Goal: Information Seeking & Learning: Learn about a topic

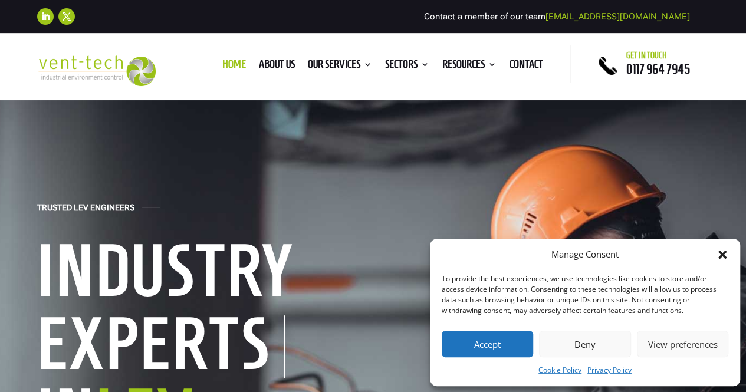
click at [724, 256] on icon "Close dialog" at bounding box center [722, 255] width 8 height 8
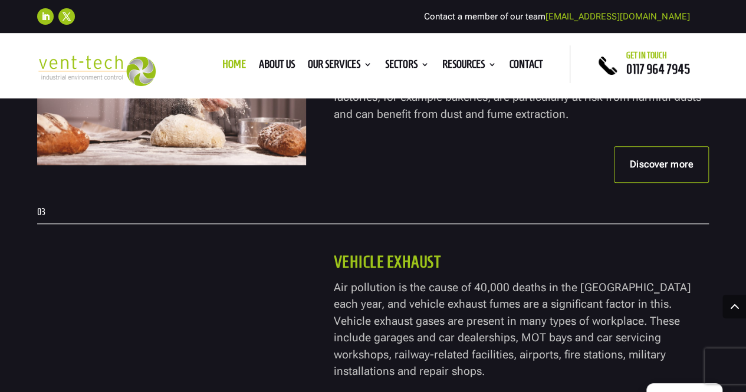
scroll to position [2712, 0]
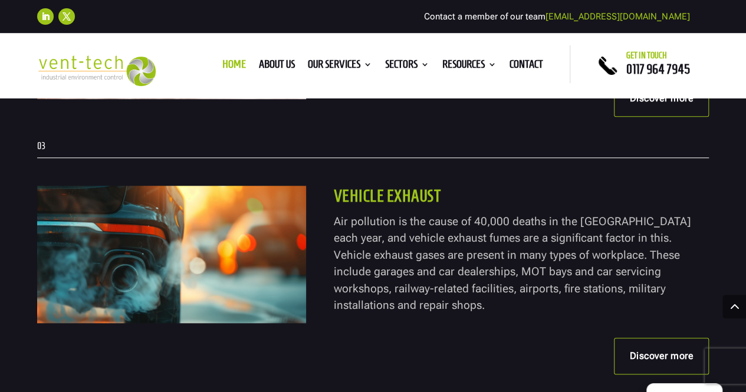
click at [387, 259] on p "Air pollution is the cause of 40,000 deaths in the UK each year, and vehicle ex…" at bounding box center [521, 263] width 375 height 101
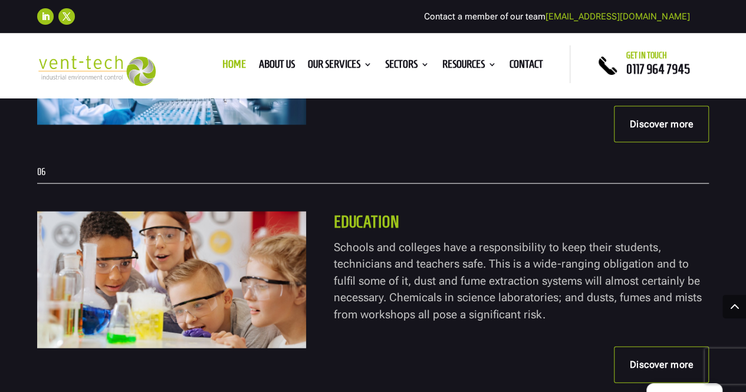
scroll to position [3479, 0]
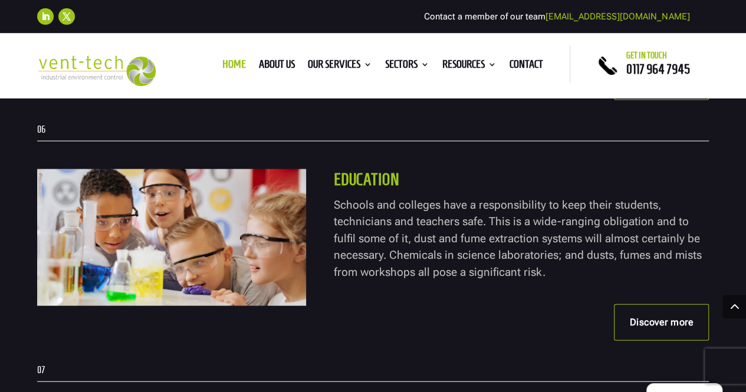
drag, startPoint x: 638, startPoint y: 297, endPoint x: 566, endPoint y: 331, distance: 79.4
click at [566, 331] on div "education Schools and colleges have a responsibility to keep their students, te…" at bounding box center [373, 254] width 672 height 224
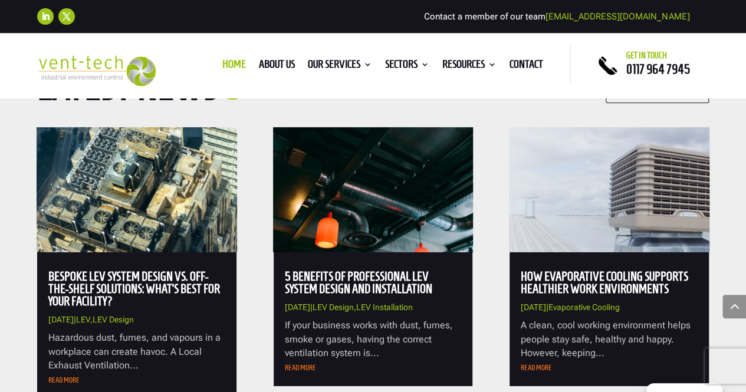
scroll to position [4186, 0]
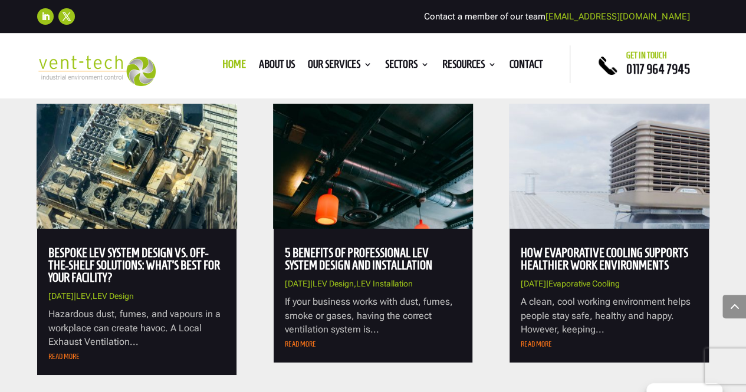
click at [121, 246] on link "Bespoke LEV System Design vs. Off-the-Shelf Solutions: What’s Best for Your Fac…" at bounding box center [134, 265] width 172 height 38
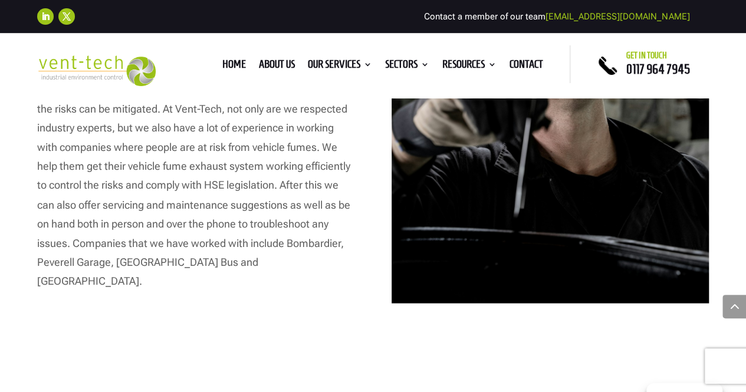
scroll to position [943, 0]
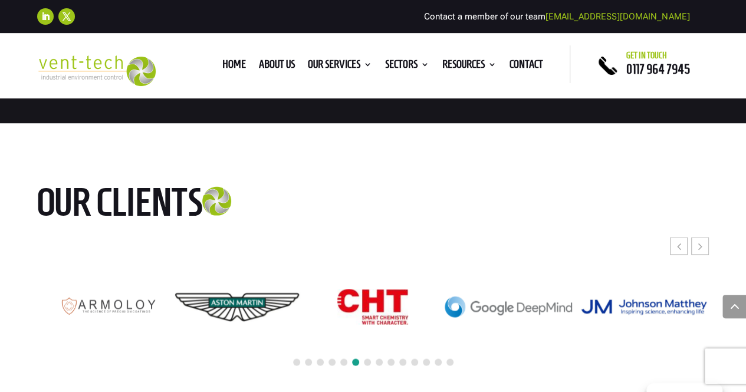
scroll to position [3125, 0]
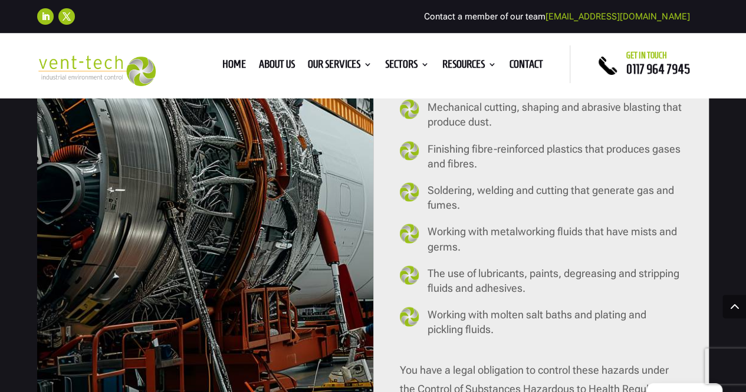
scroll to position [1297, 0]
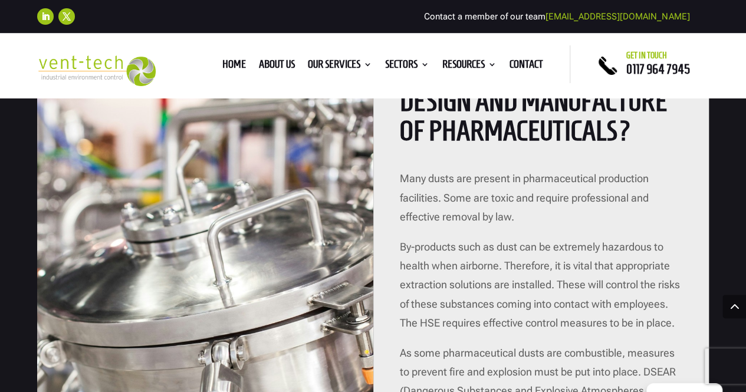
scroll to position [1297, 0]
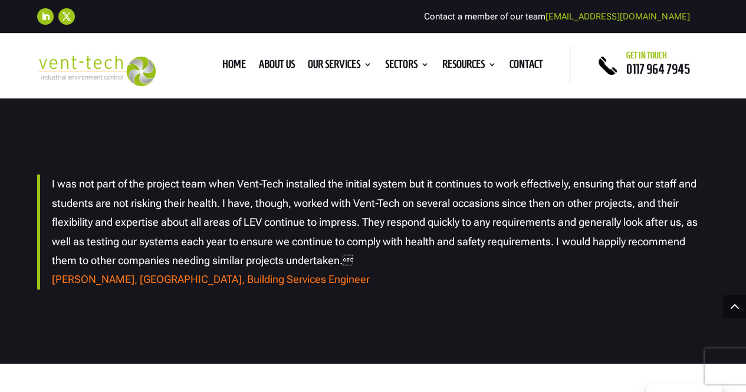
scroll to position [2830, 0]
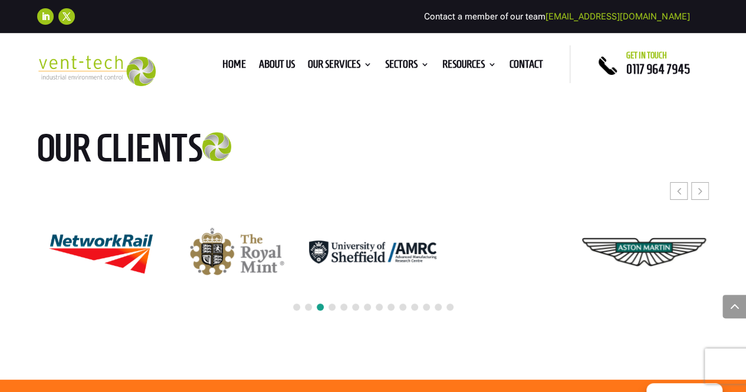
scroll to position [2181, 0]
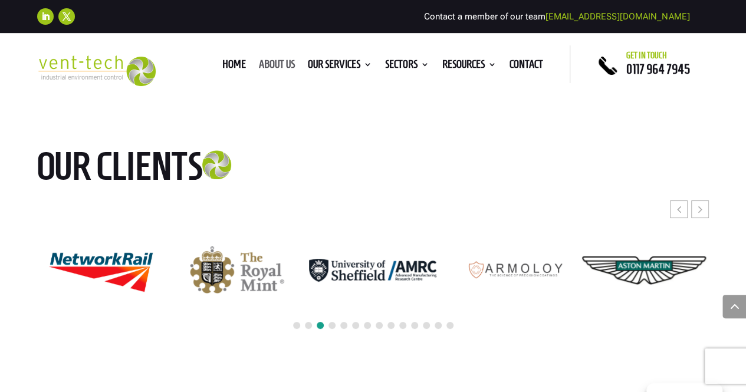
click at [276, 70] on link "About us" at bounding box center [277, 66] width 36 height 13
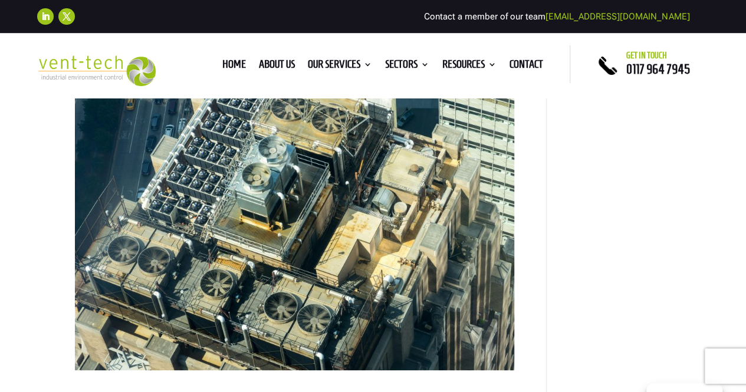
scroll to position [59, 0]
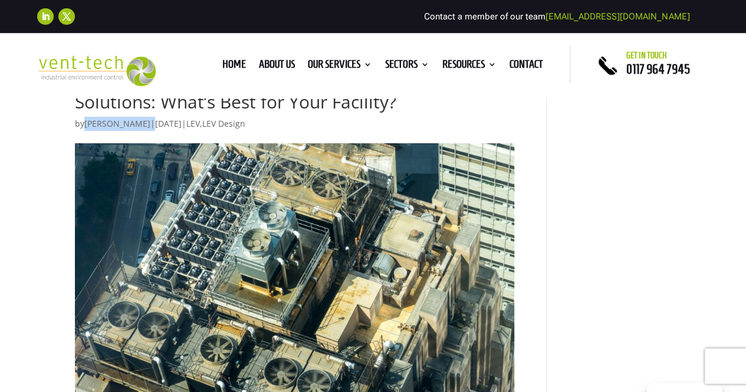
drag, startPoint x: 149, startPoint y: 123, endPoint x: 85, endPoint y: 123, distance: 63.1
click at [85, 123] on p "by Tamara Toothill | Aug 26, 2025 | LEV , LEV Design" at bounding box center [294, 128] width 439 height 23
copy p "Tamara Toothill"
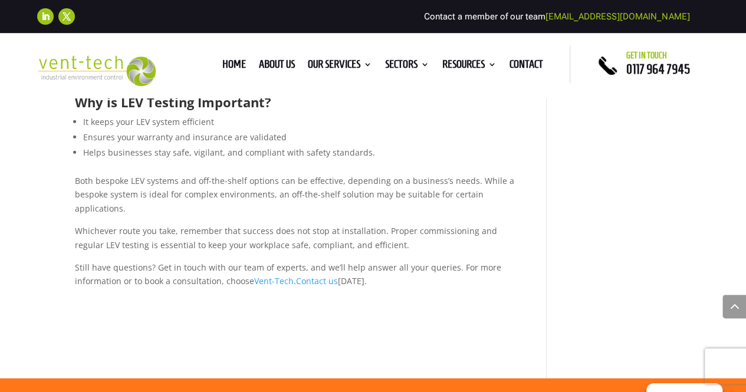
scroll to position [1592, 0]
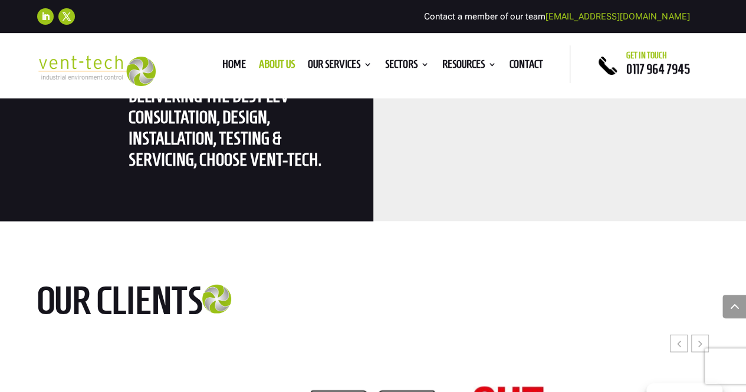
scroll to position [3184, 0]
